Goal: Task Accomplishment & Management: Complete application form

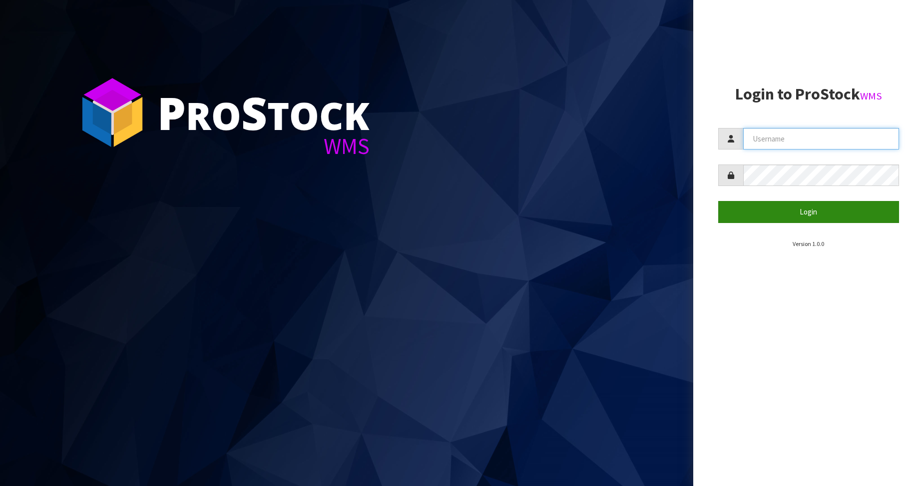
type input "Australianclutch"
click at [825, 207] on button "Login" at bounding box center [808, 211] width 181 height 21
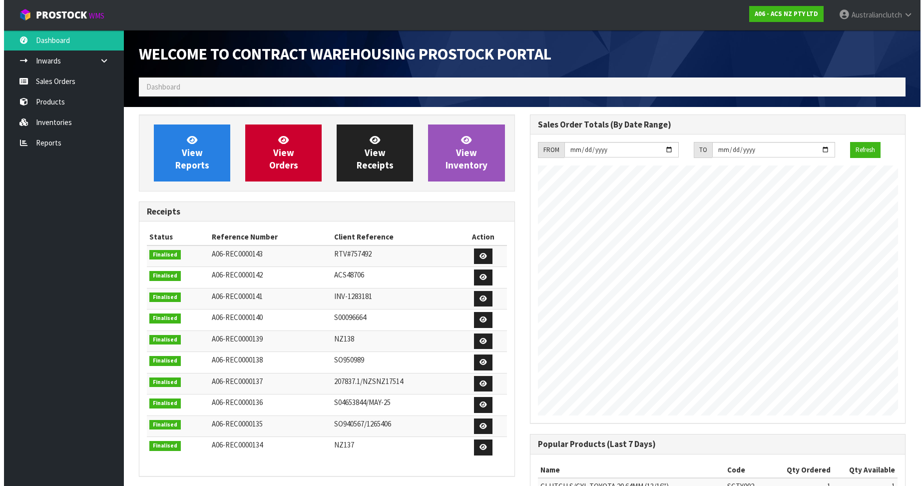
scroll to position [554, 391]
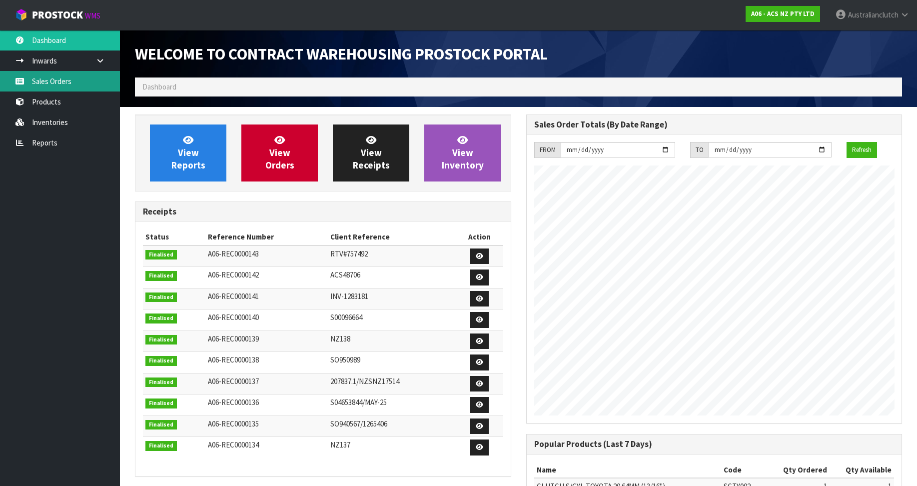
click at [64, 84] on link "Sales Orders" at bounding box center [60, 81] width 120 height 20
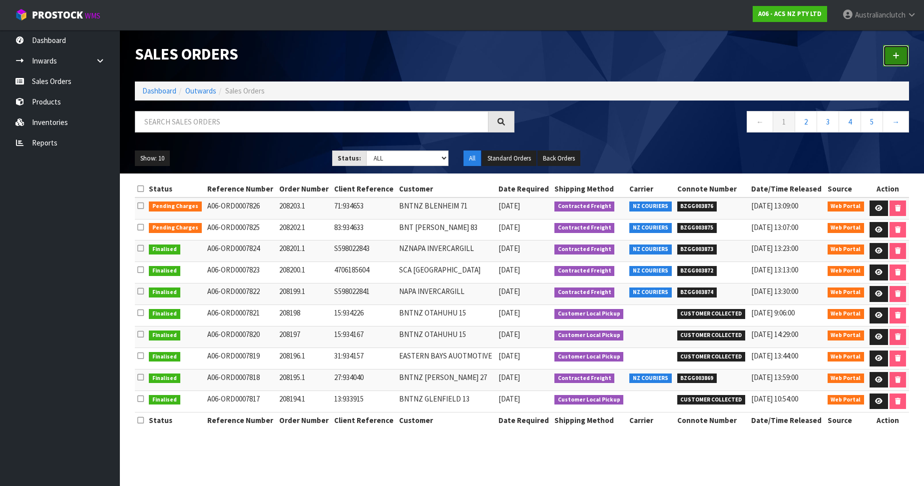
click at [903, 53] on link at bounding box center [896, 55] width 26 height 21
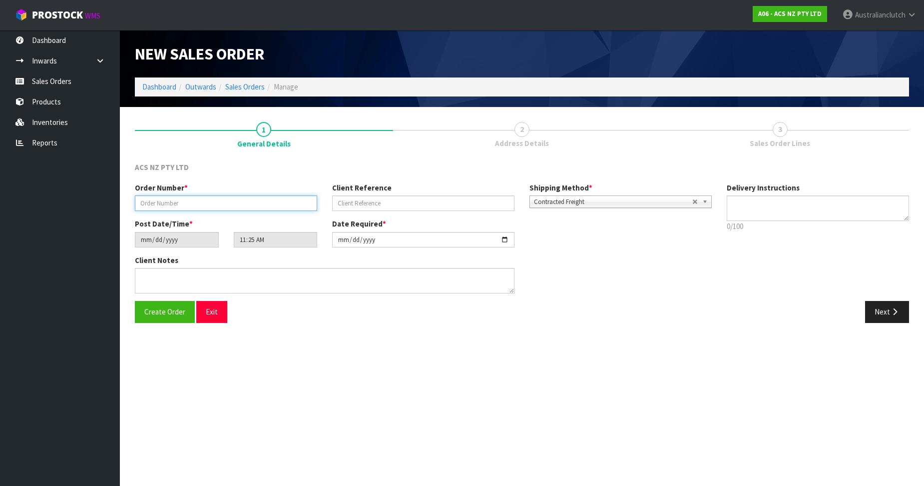
click at [224, 196] on input "text" at bounding box center [226, 202] width 182 height 15
paste input "208204.1"
type input "208204.1"
drag, startPoint x: 407, startPoint y: 200, endPoint x: 418, endPoint y: 200, distance: 11.5
click at [407, 200] on input "text" at bounding box center [423, 202] width 182 height 15
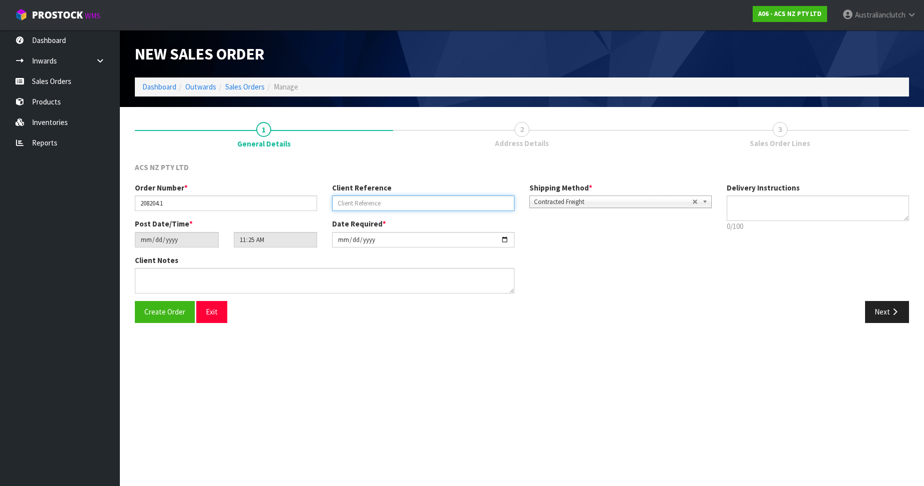
paste input "4706191791"
type input "4706191791"
click at [864, 204] on textarea at bounding box center [818, 207] width 182 height 25
type textarea "PLEASE SEND VIA NZC"
click at [888, 312] on button "Next" at bounding box center [887, 311] width 44 height 21
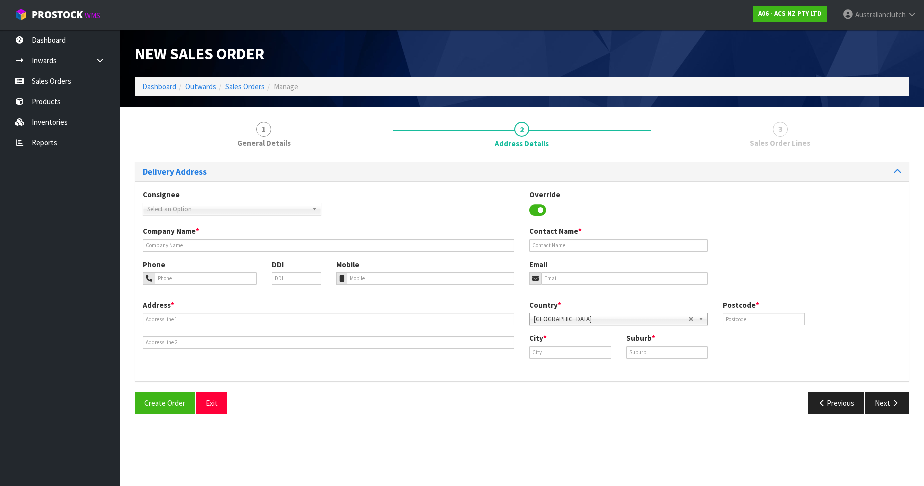
click at [182, 209] on span "Select an Option" at bounding box center [227, 209] width 160 height 12
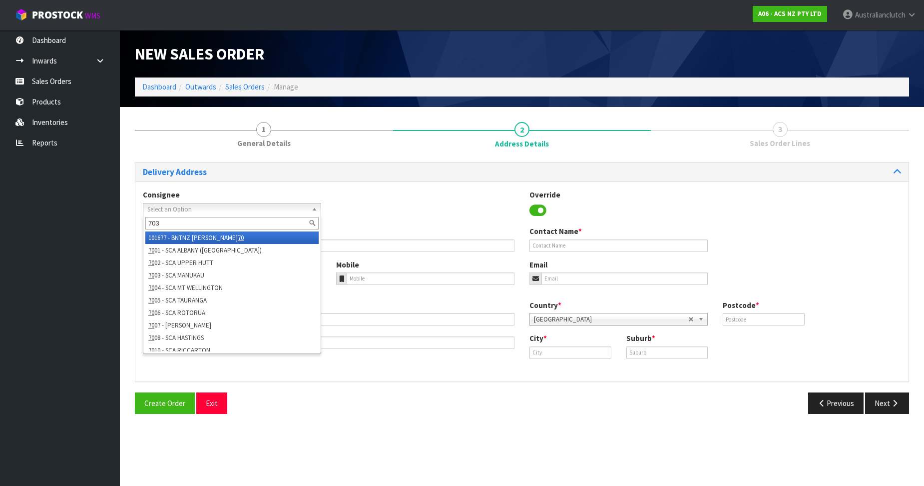
type input "7039"
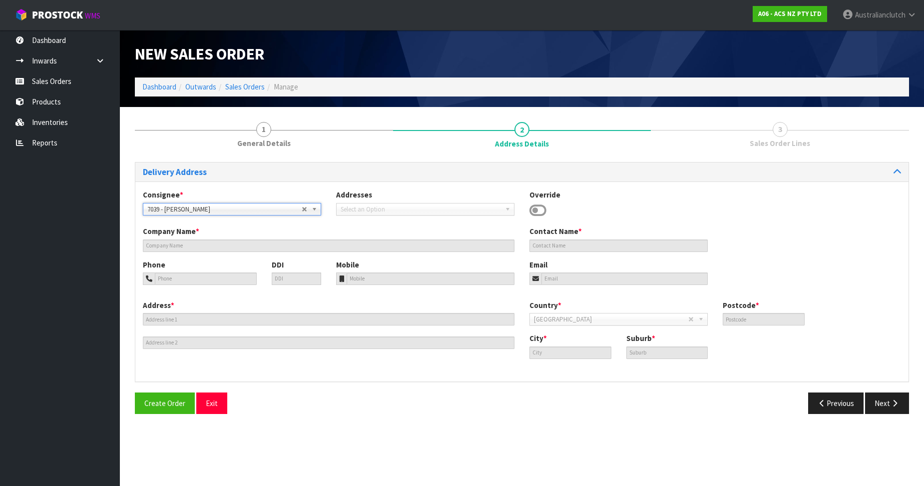
type input "[PERSON_NAME]"
type input "09 299 8615"
type input "[PERSON_NAME][EMAIL_ADDRESS][DOMAIN_NAME]"
type input "[STREET_ADDRESS]"
type input "2112"
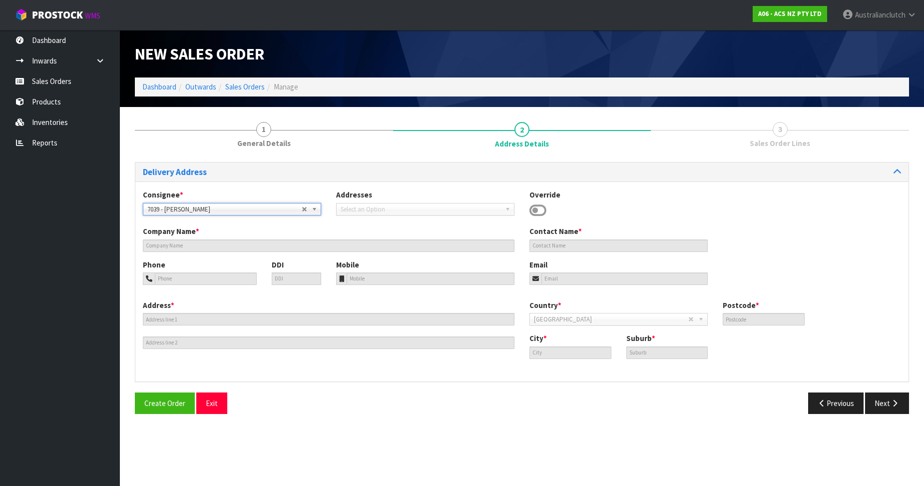
type input "[GEOGRAPHIC_DATA]"
type input "[PERSON_NAME]"
click at [881, 403] on button "Next" at bounding box center [887, 402] width 44 height 21
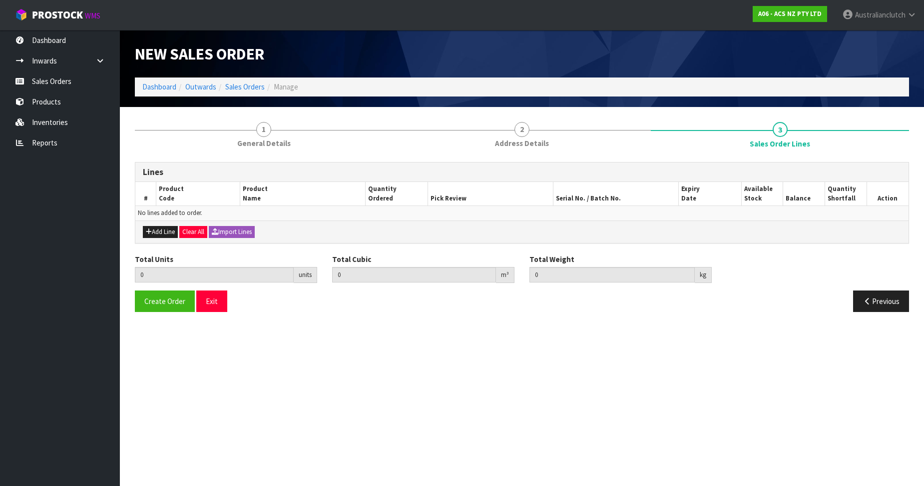
click at [138, 234] on div "Add Line Clear All Import Lines" at bounding box center [521, 231] width 773 height 22
click at [158, 226] on button "Add Line" at bounding box center [160, 232] width 35 height 12
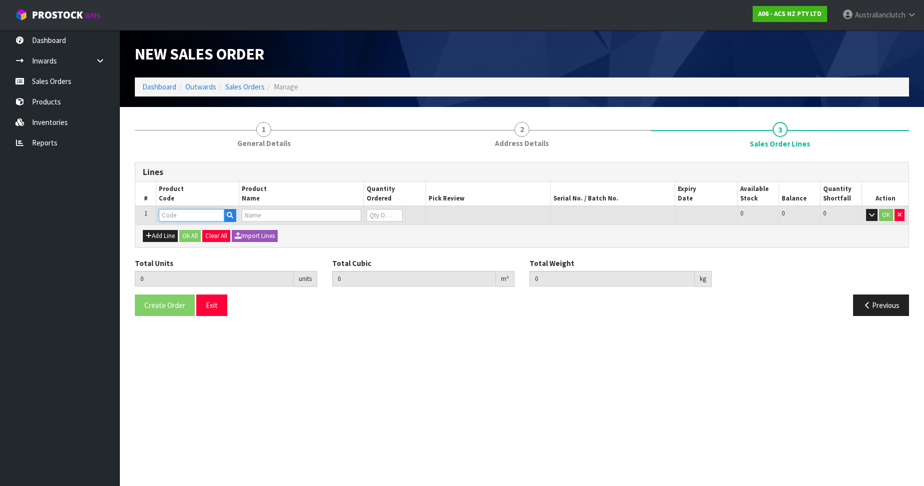
click at [187, 214] on input "text" at bounding box center [191, 215] width 65 height 12
paste input "KSU18521-2E"
type input "KSU18521-2E"
type input "0.000000"
type input "0.000"
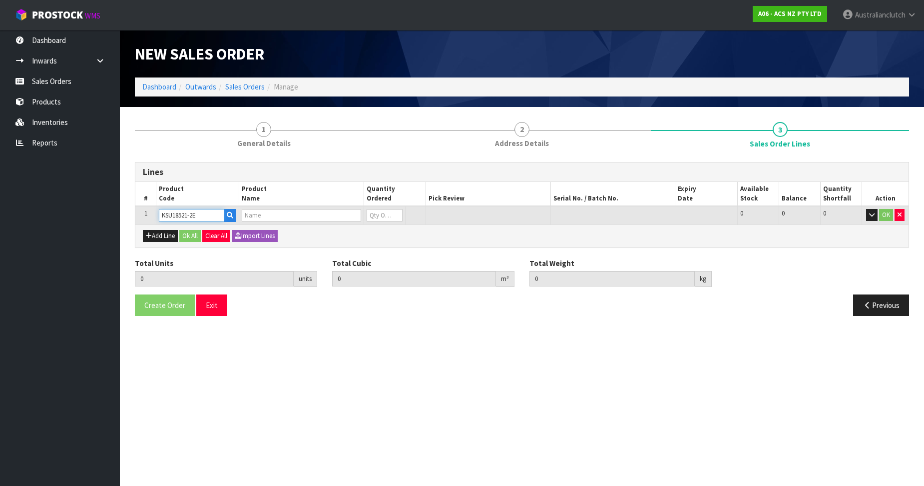
type input "SUBARU WRX STI 185MM TWIN"
type input "0"
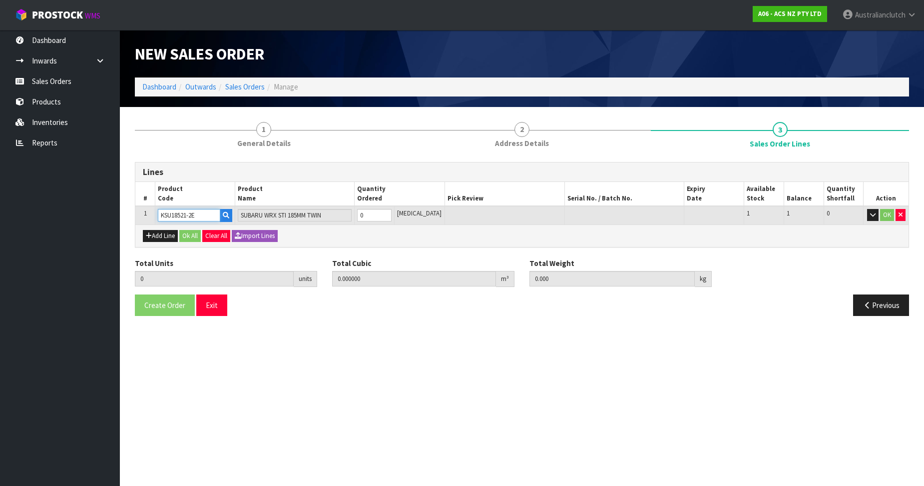
type input "KSU18521-2E"
type input "1"
type input "0.01443"
type input "12.8"
type input "1"
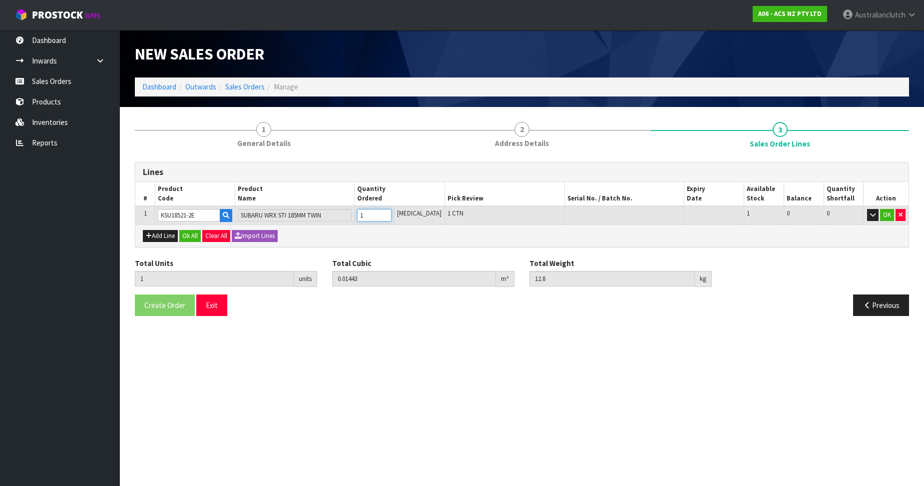
click at [392, 211] on input "1" at bounding box center [374, 215] width 34 height 12
click at [884, 209] on button "OK" at bounding box center [887, 215] width 14 height 12
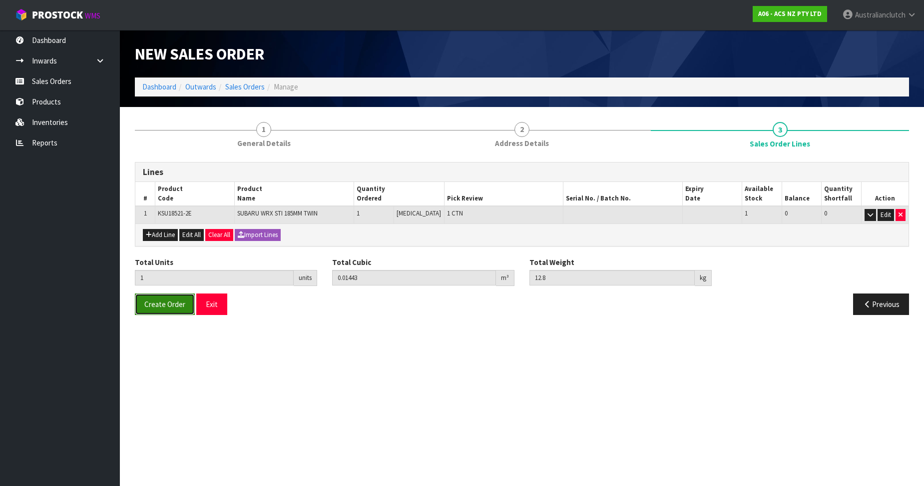
click at [145, 300] on span "Create Order" at bounding box center [164, 303] width 41 height 9
